Goal: Task Accomplishment & Management: Manage account settings

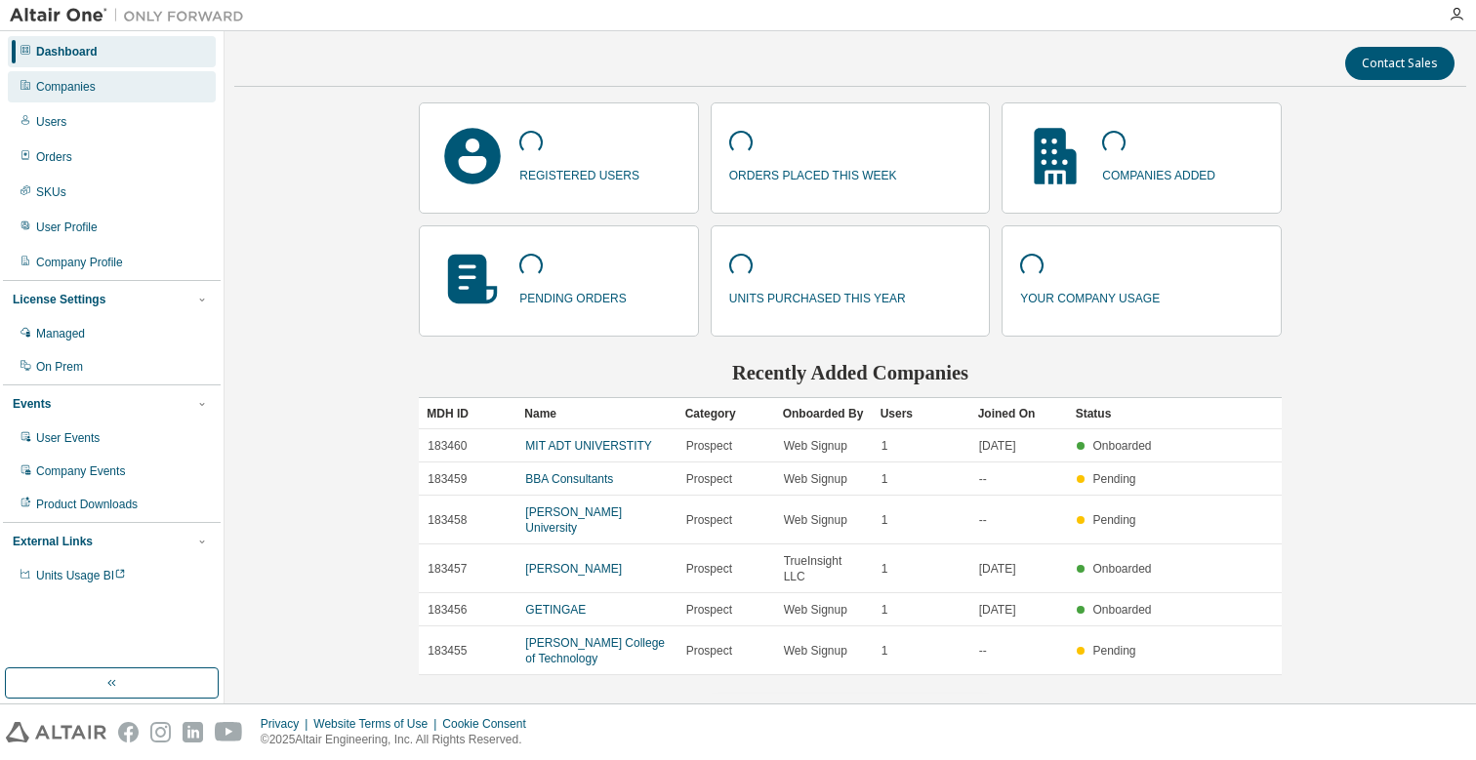
click at [160, 82] on div "Companies" at bounding box center [112, 86] width 208 height 31
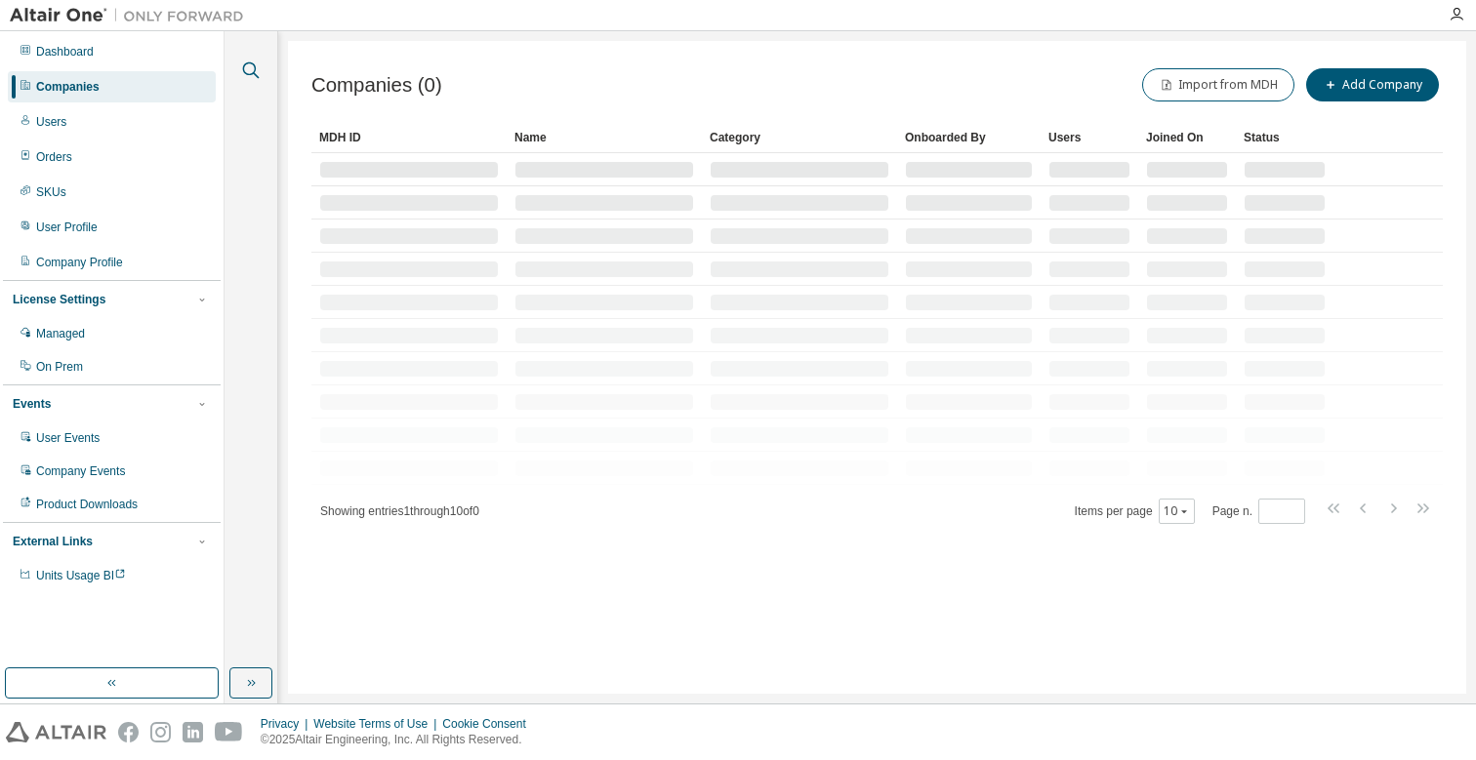
click at [252, 70] on icon "button" at bounding box center [250, 70] width 23 height 23
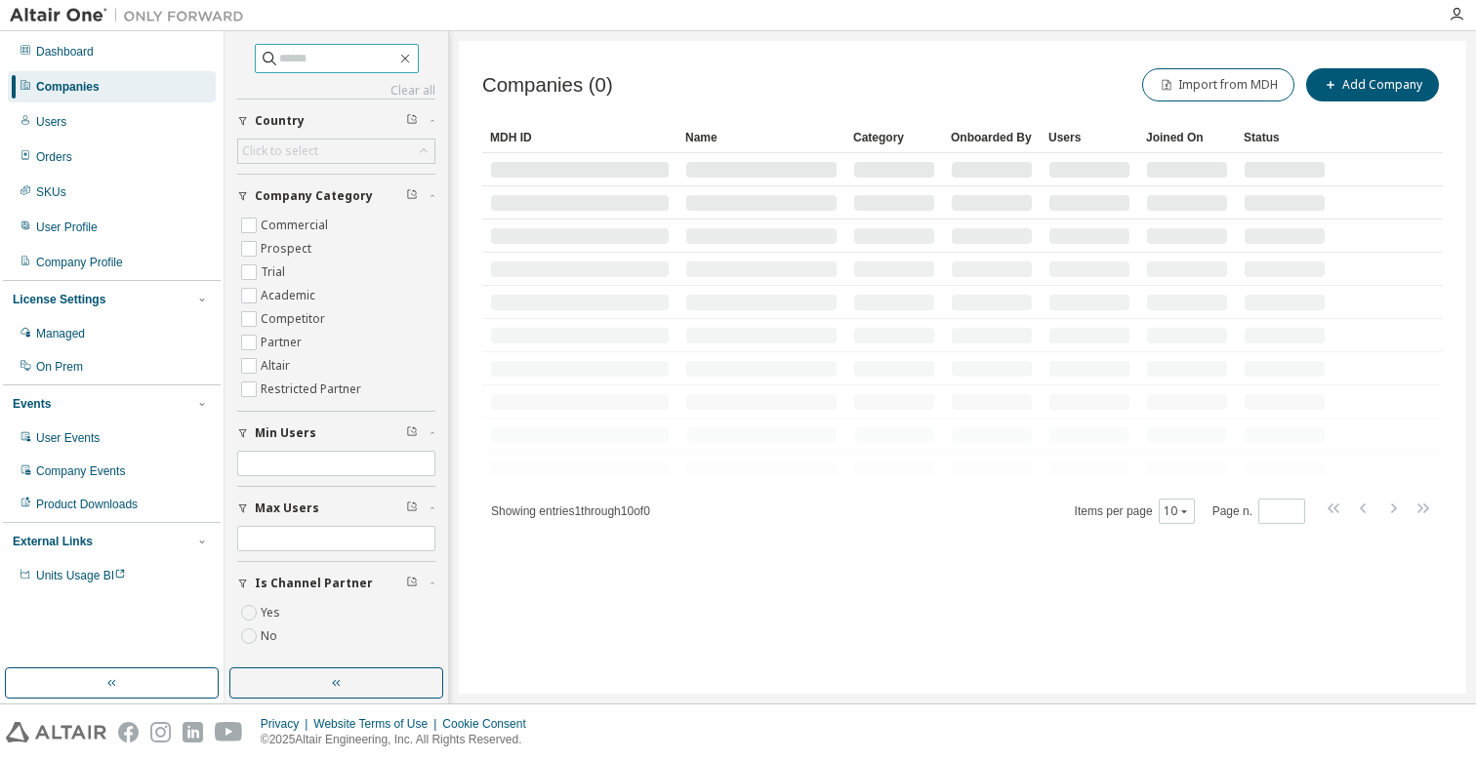
click at [286, 64] on input "text" at bounding box center [337, 59] width 117 height 20
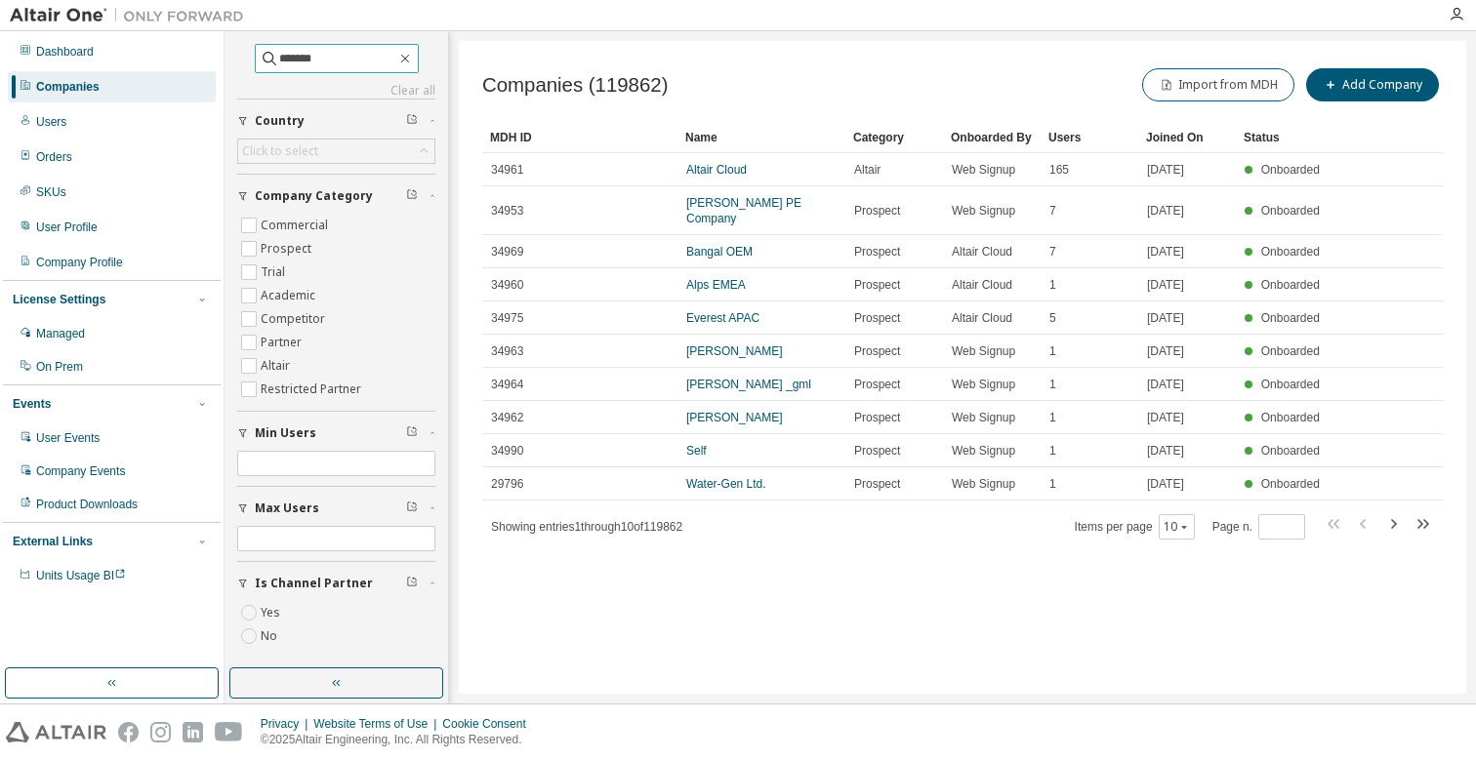
type input "*******"
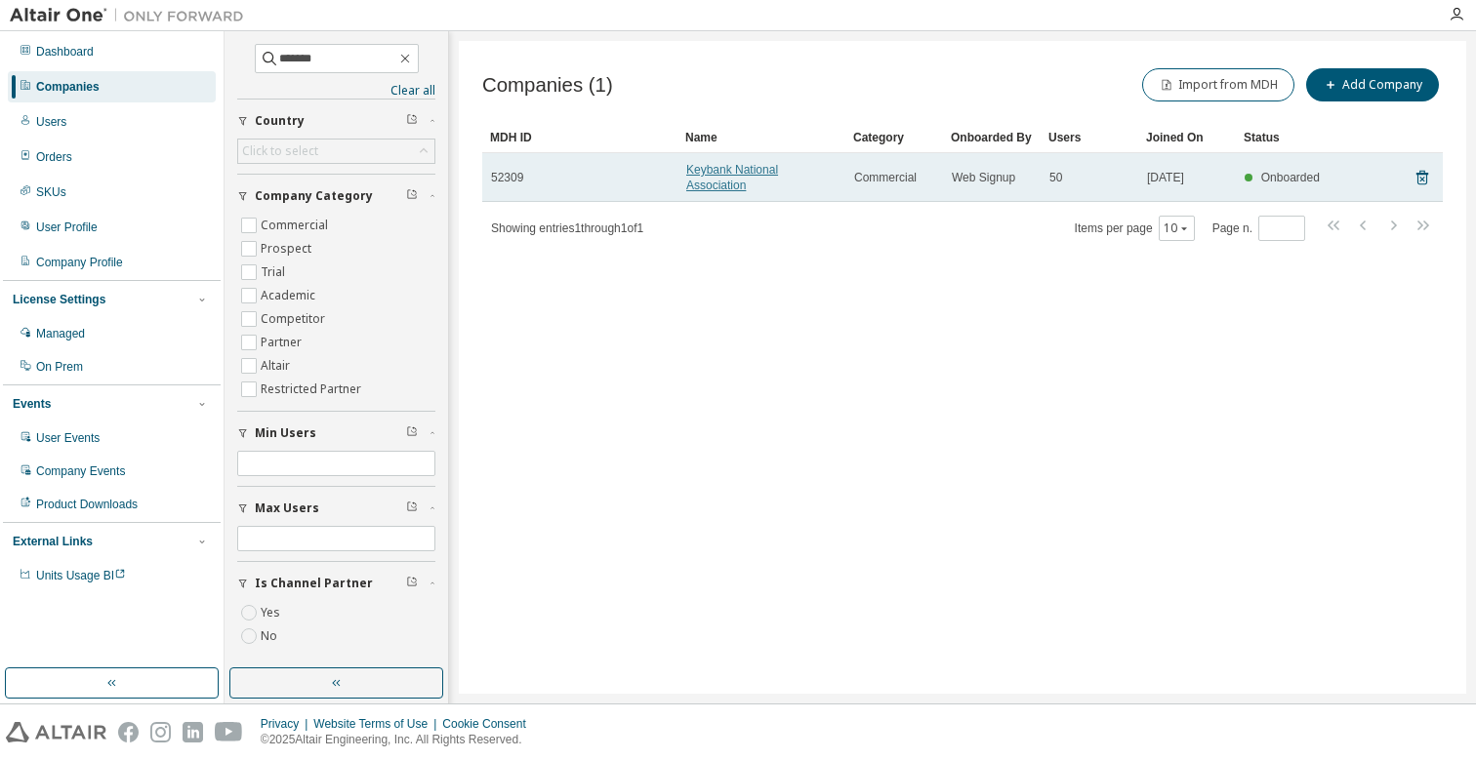
click at [749, 179] on link "Keybank National Association" at bounding box center [732, 177] width 92 height 29
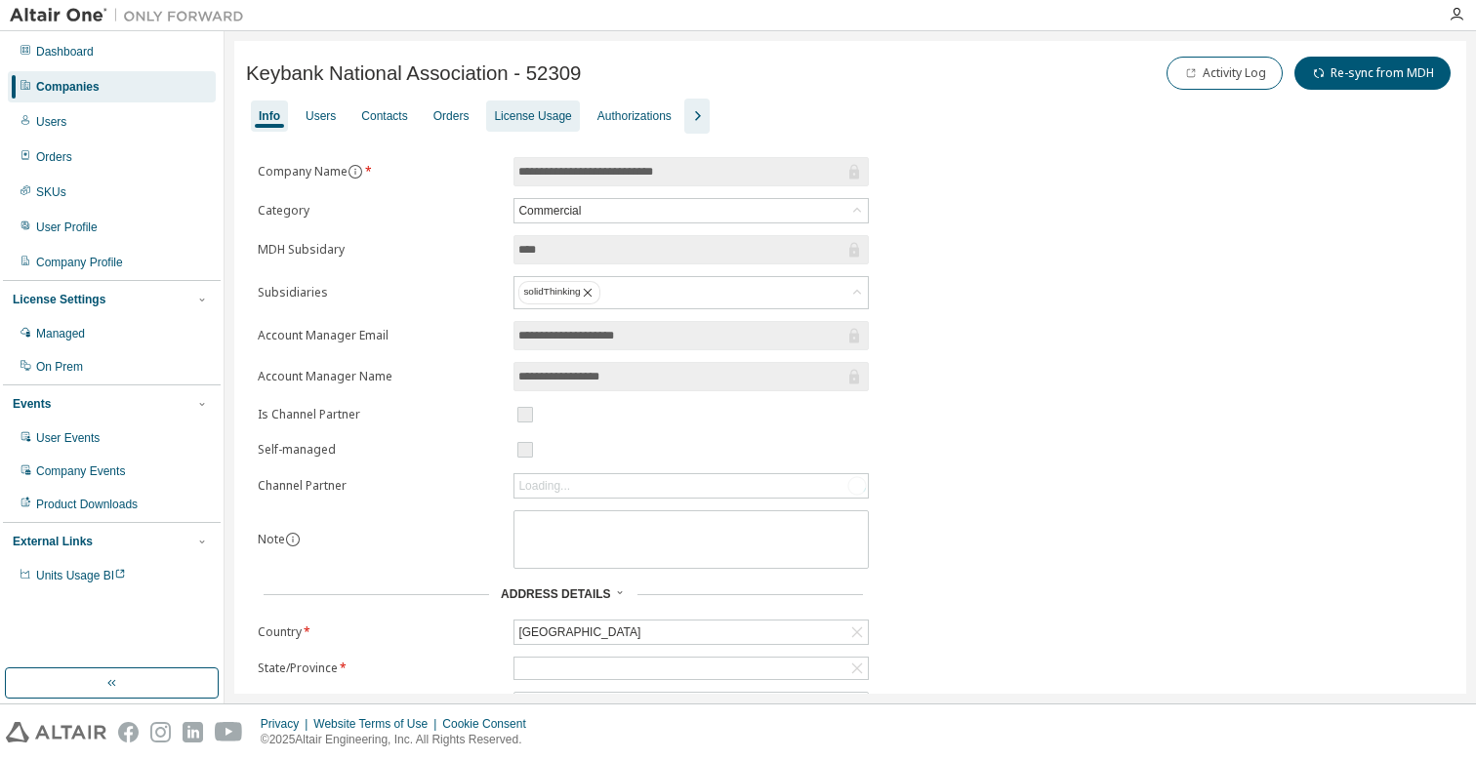
click at [518, 119] on div "License Usage" at bounding box center [532, 116] width 77 height 16
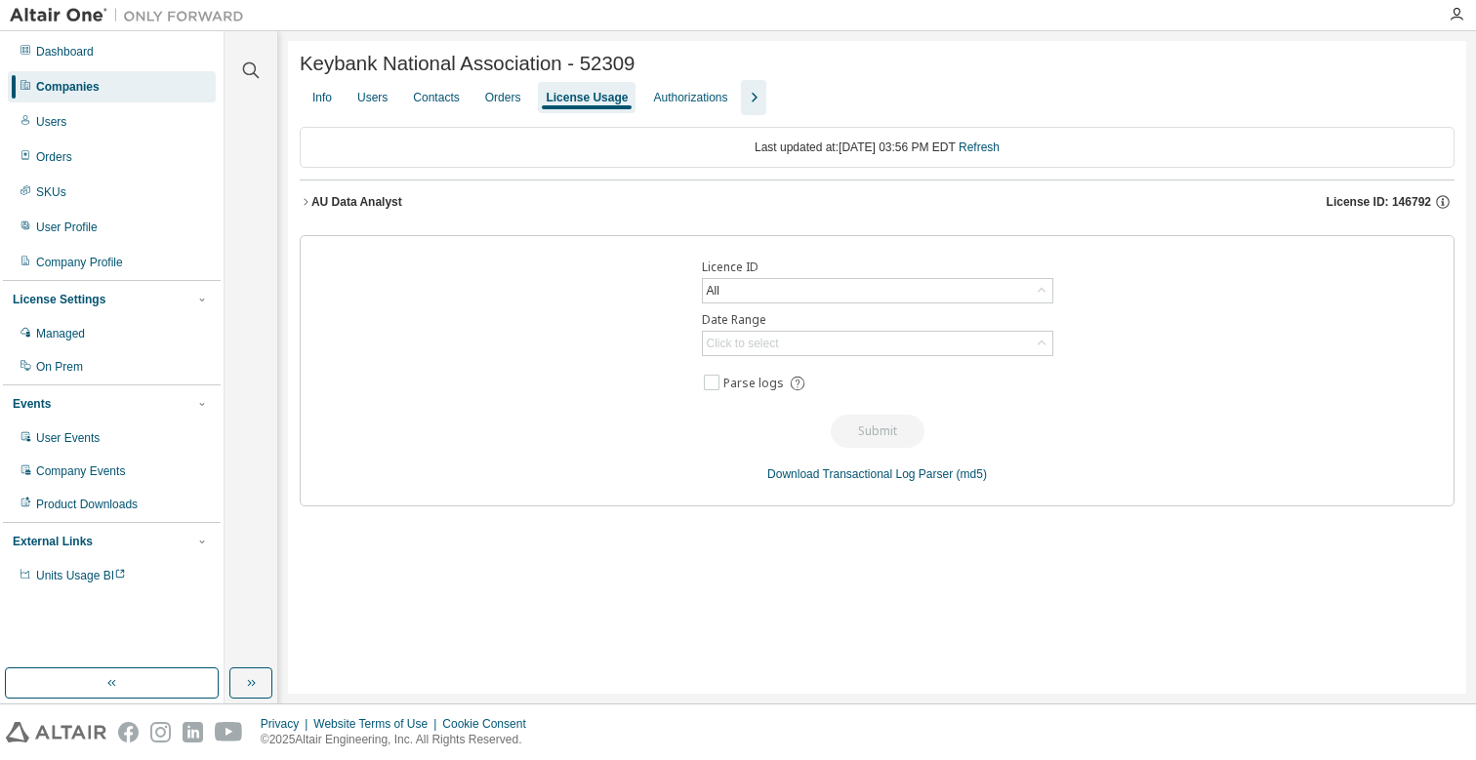
click at [335, 203] on div "AU Data Analyst" at bounding box center [356, 202] width 91 height 16
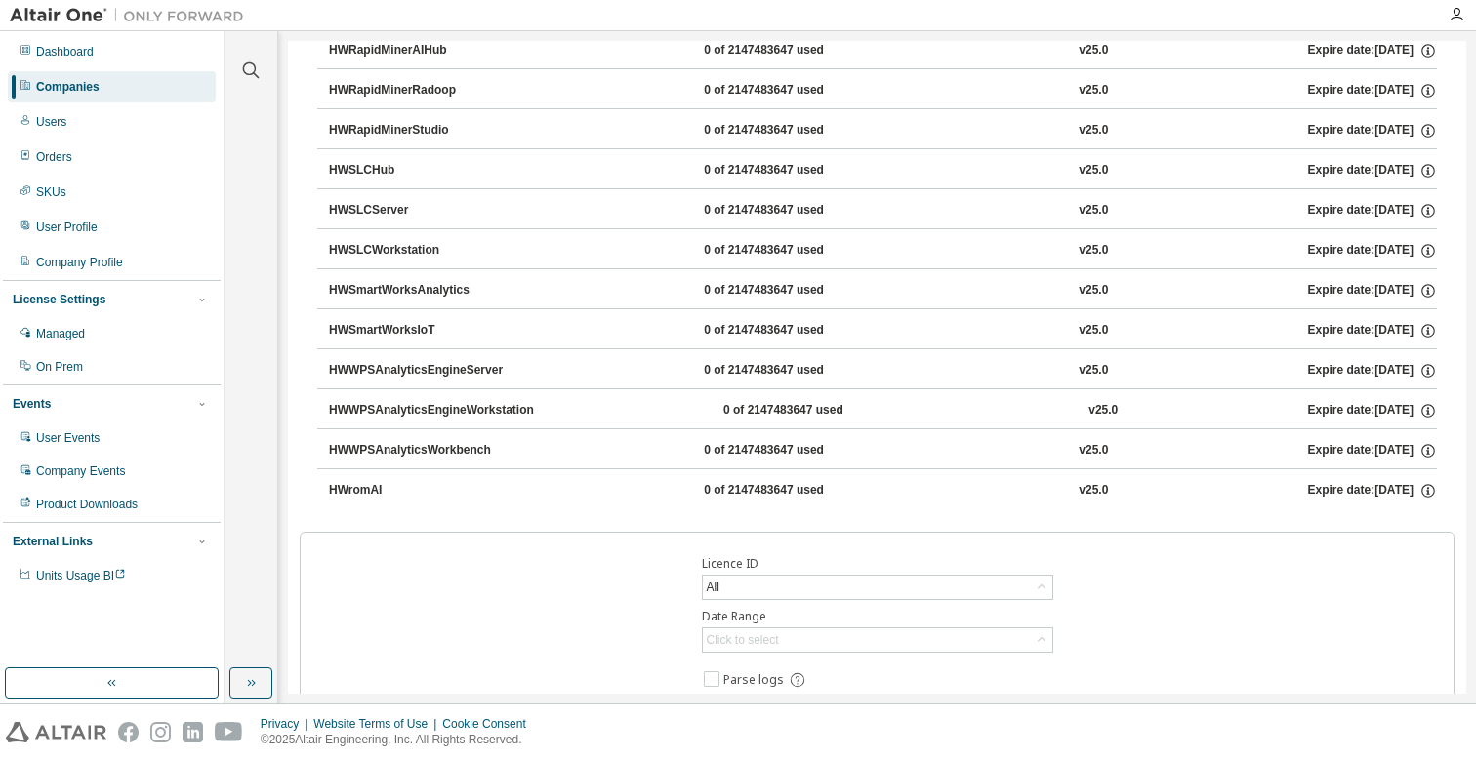
scroll to position [1515, 0]
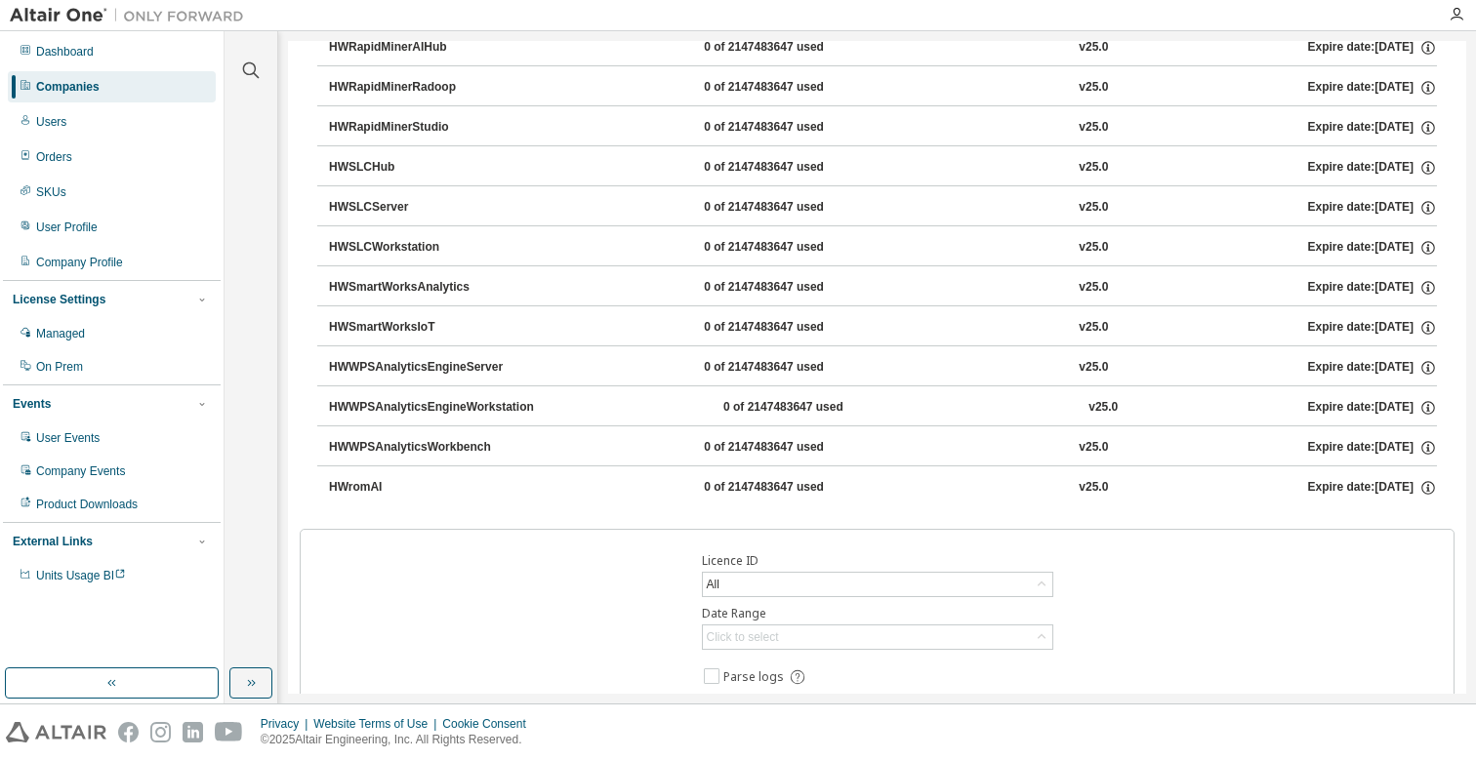
click at [347, 246] on div "HWSLCWorkstation" at bounding box center [417, 248] width 176 height 18
click at [346, 214] on div "HWSLCServer" at bounding box center [417, 208] width 176 height 18
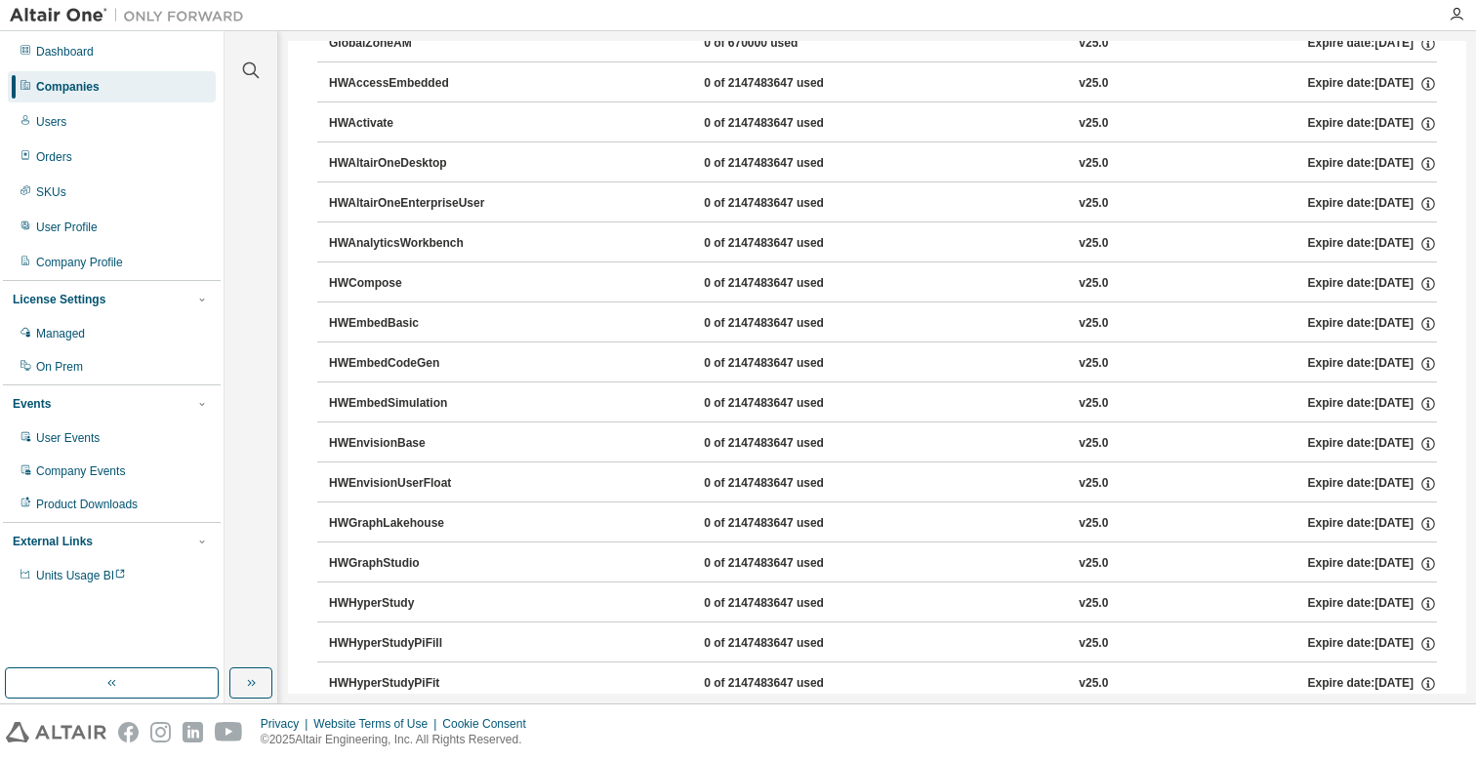
scroll to position [0, 0]
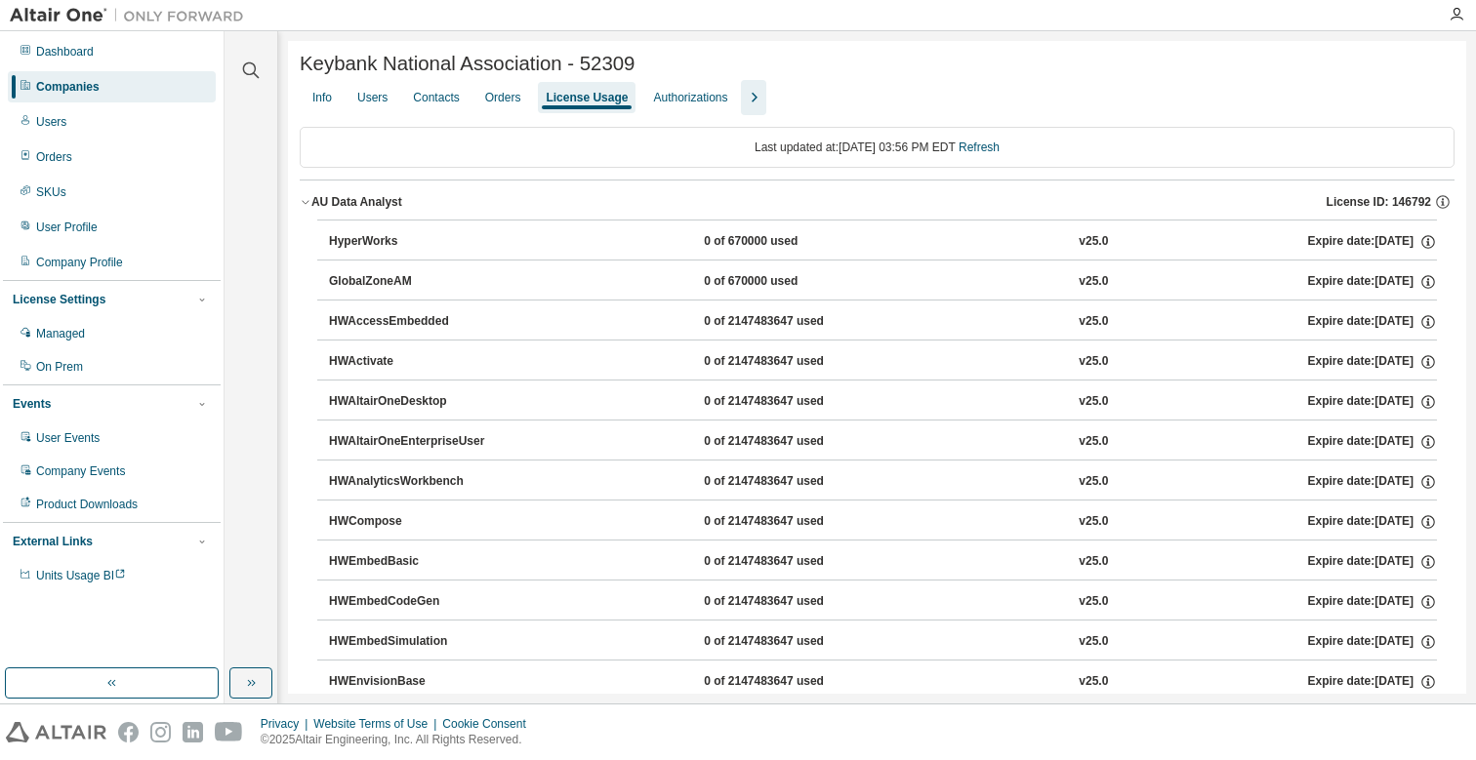
click at [352, 239] on div "HyperWorks" at bounding box center [417, 242] width 176 height 18
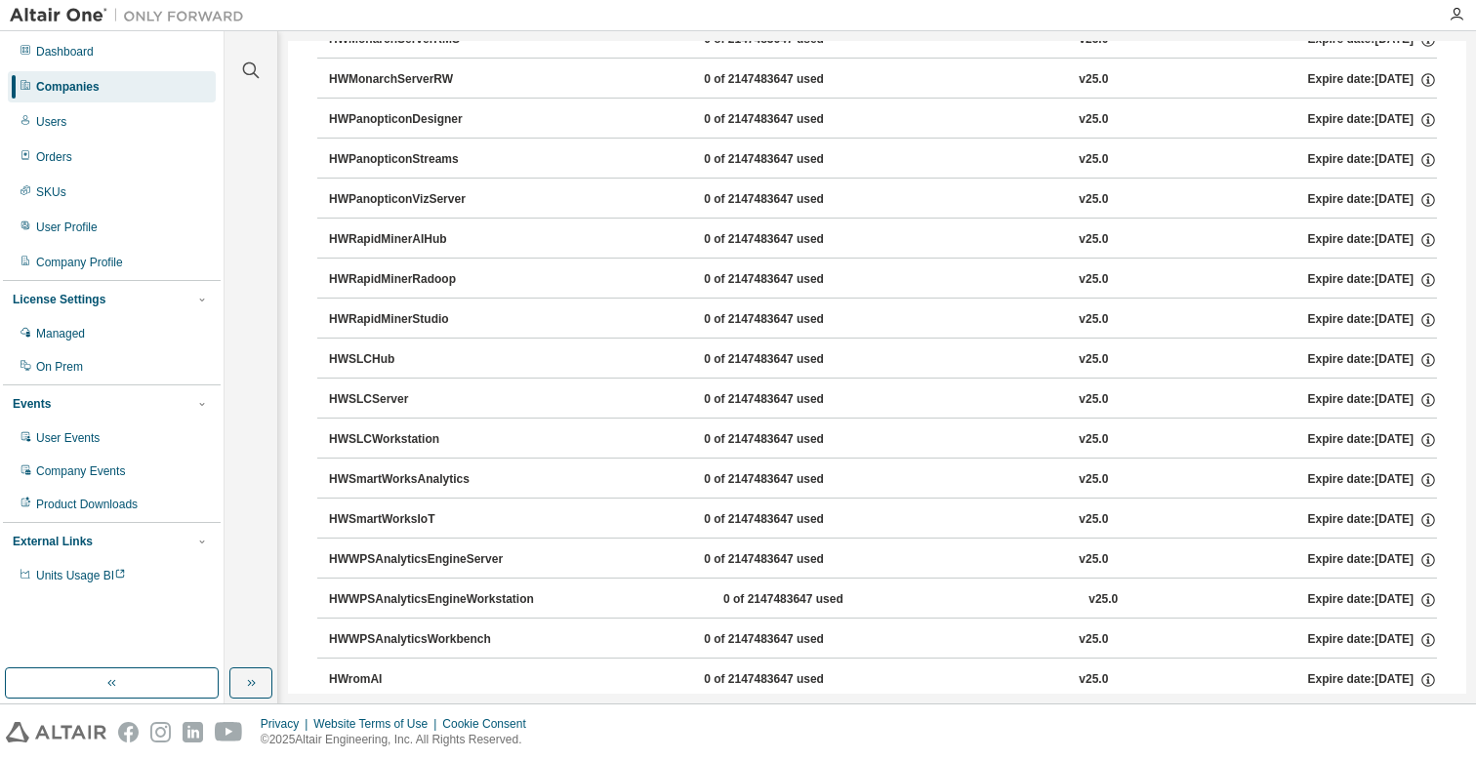
scroll to position [1330, 0]
